Goal: Information Seeking & Learning: Learn about a topic

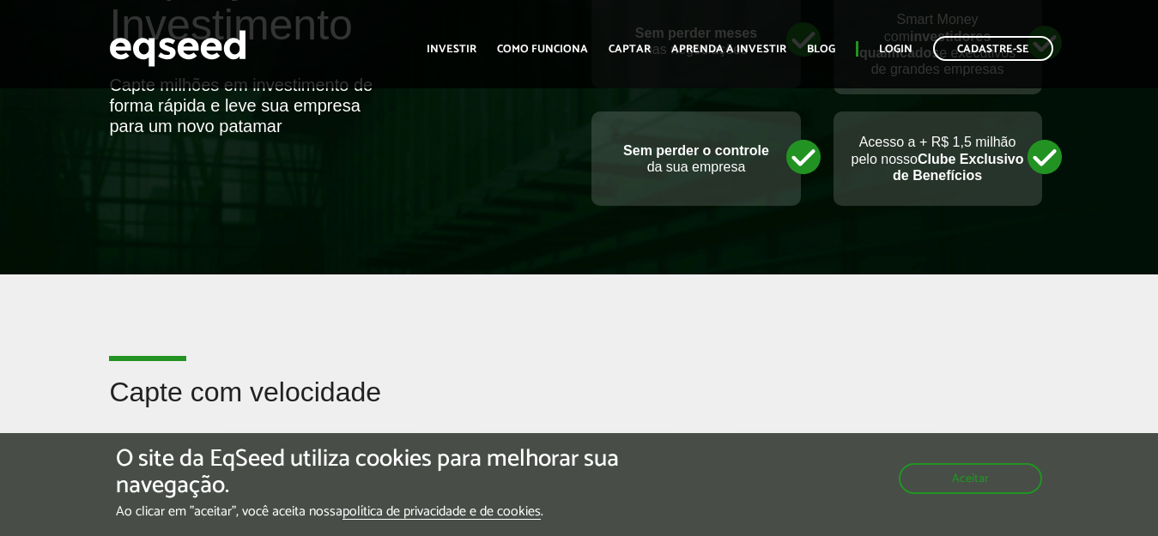
scroll to position [845, 0]
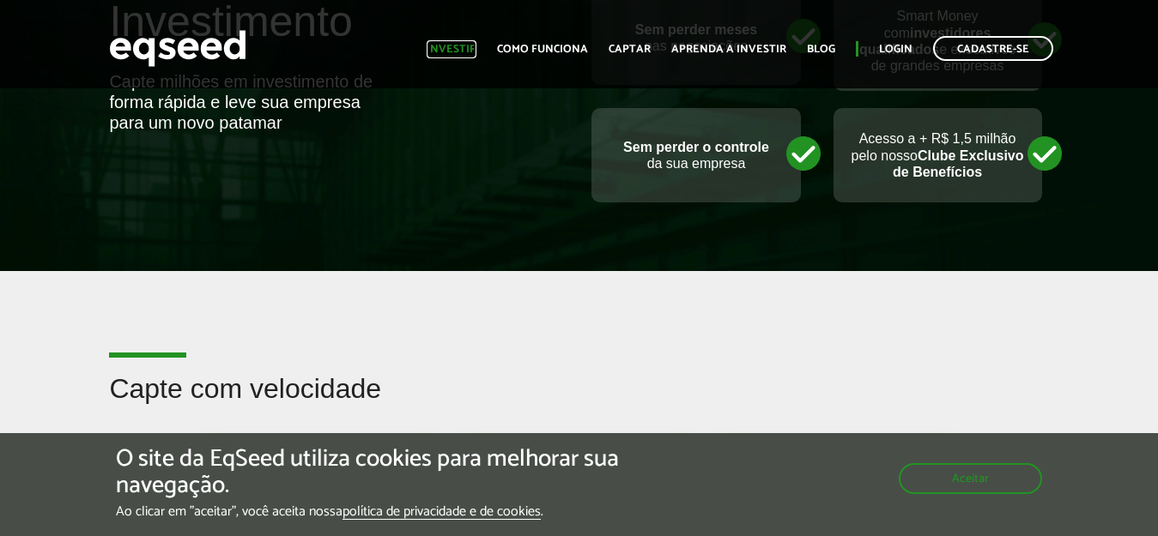
click at [452, 55] on link "Investir" at bounding box center [451, 49] width 50 height 11
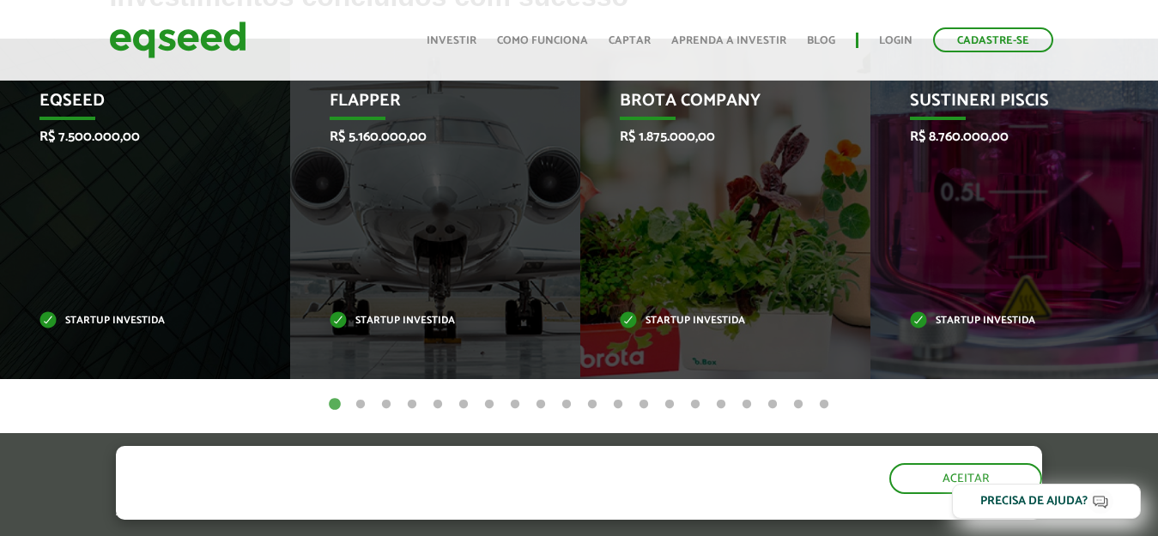
scroll to position [772, 0]
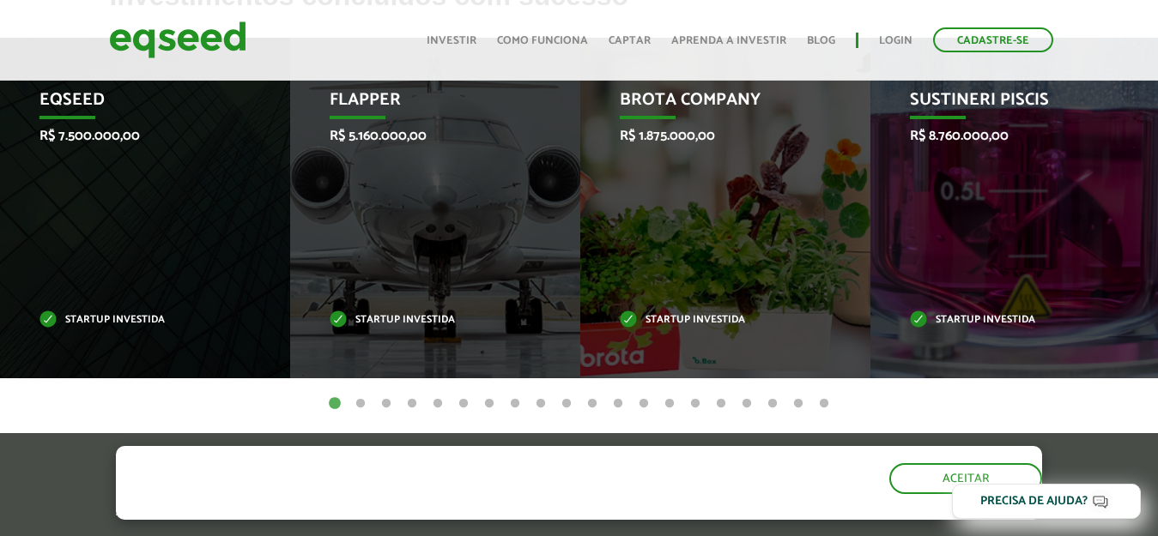
click at [363, 404] on button "2" at bounding box center [360, 404] width 17 height 17
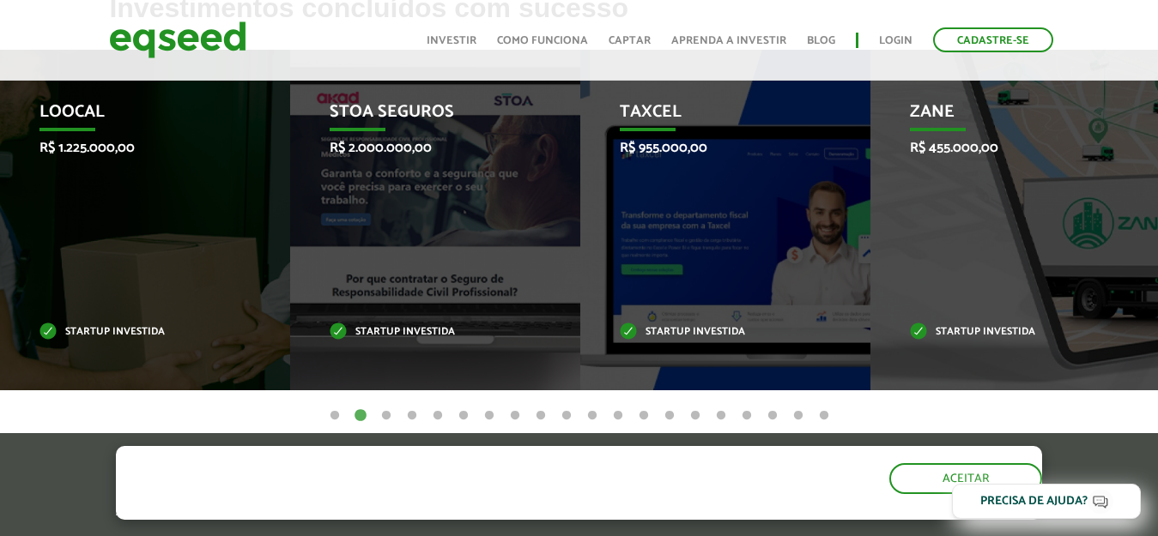
scroll to position [758, 0]
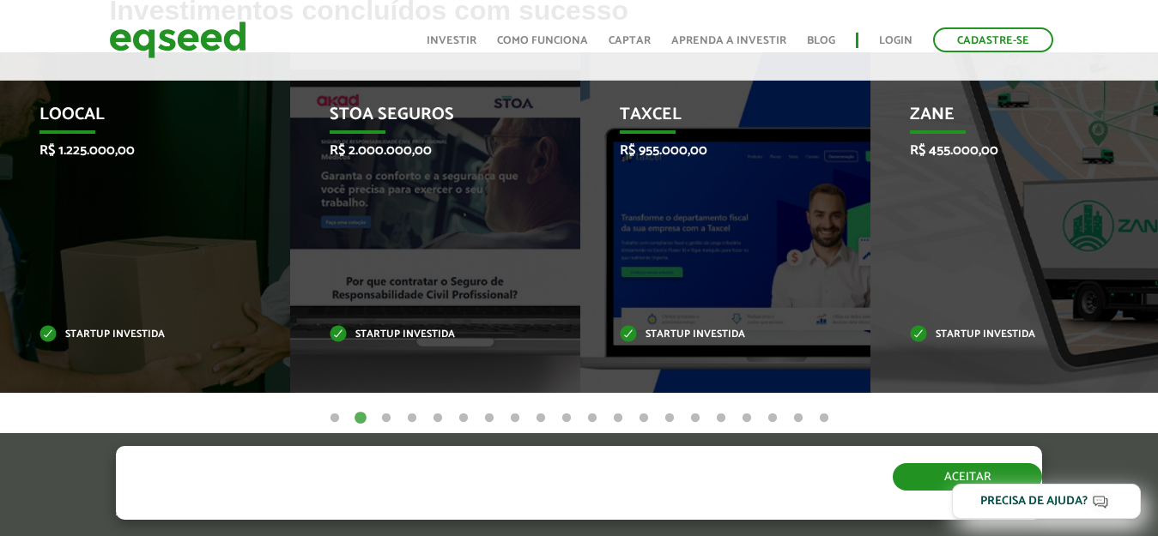
click at [944, 479] on button "Aceitar" at bounding box center [966, 476] width 149 height 27
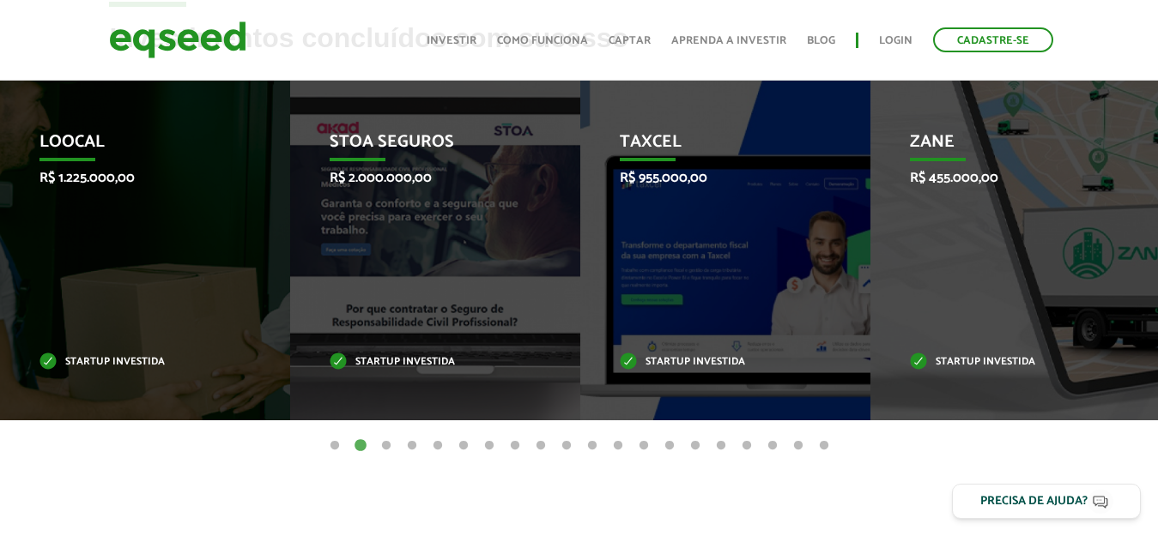
scroll to position [720, 0]
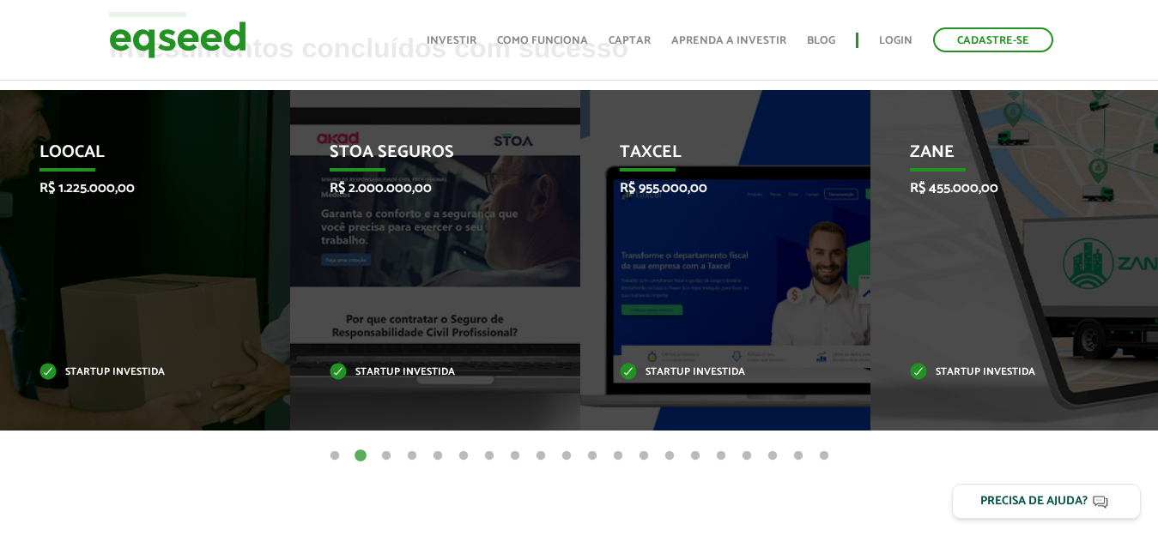
click at [389, 457] on button "3" at bounding box center [386, 456] width 17 height 17
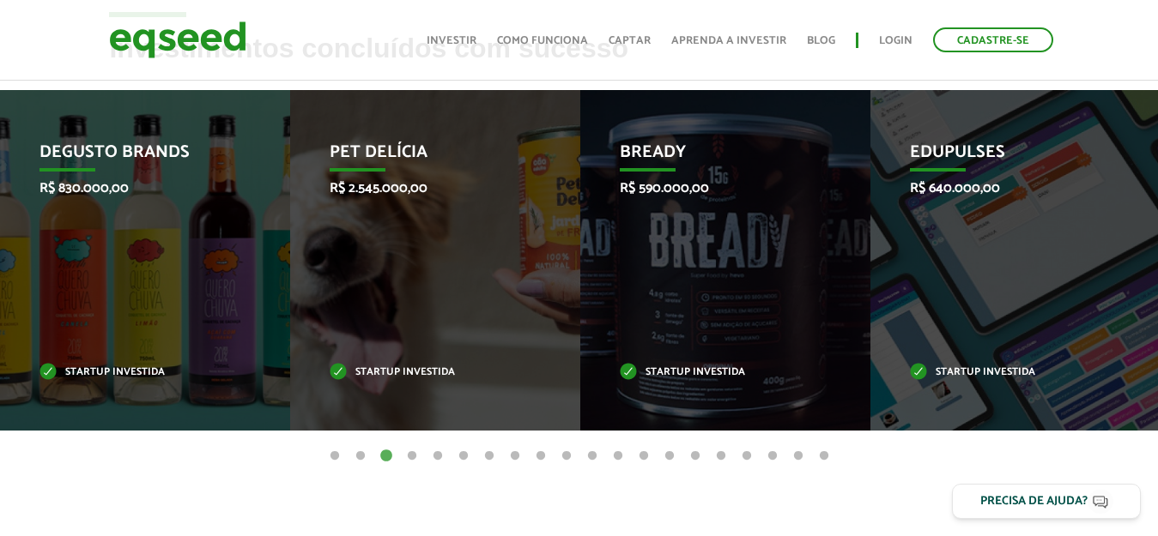
click at [409, 463] on button "4" at bounding box center [411, 456] width 17 height 17
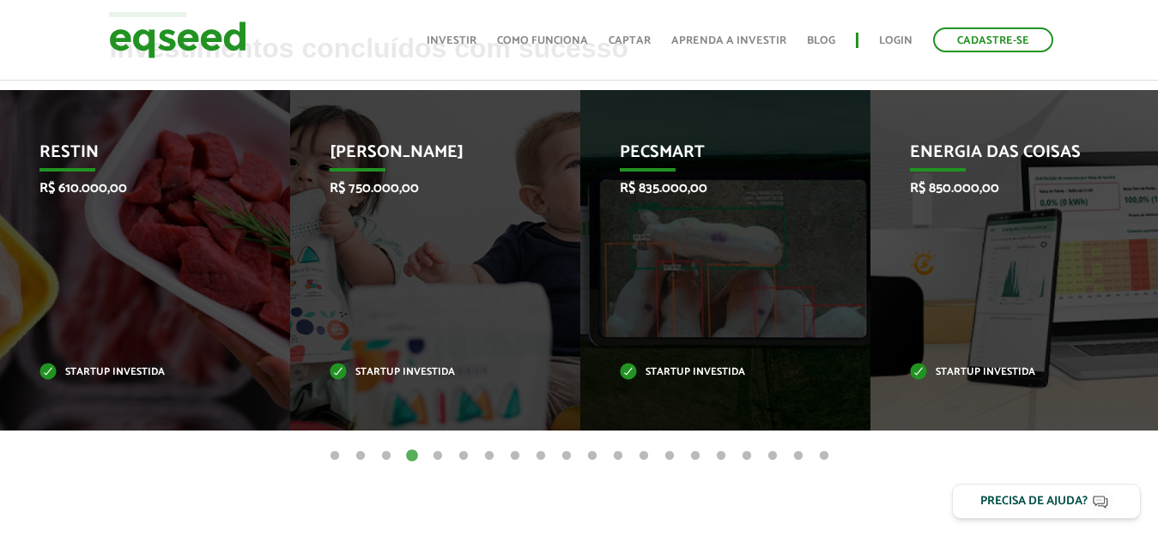
click at [390, 457] on button "3" at bounding box center [386, 456] width 17 height 17
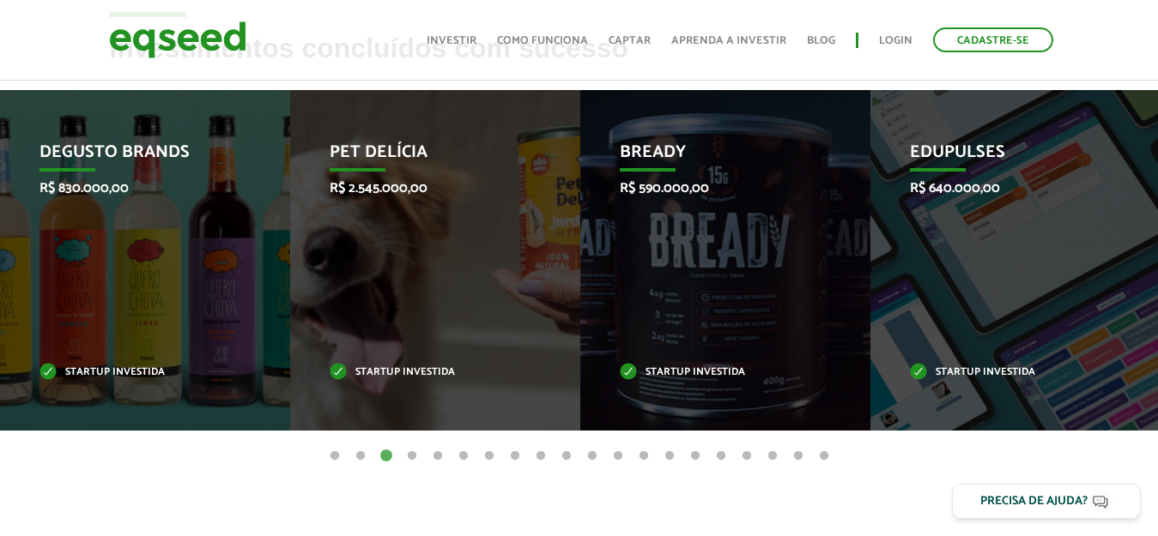
click at [409, 458] on button "4" at bounding box center [411, 456] width 17 height 17
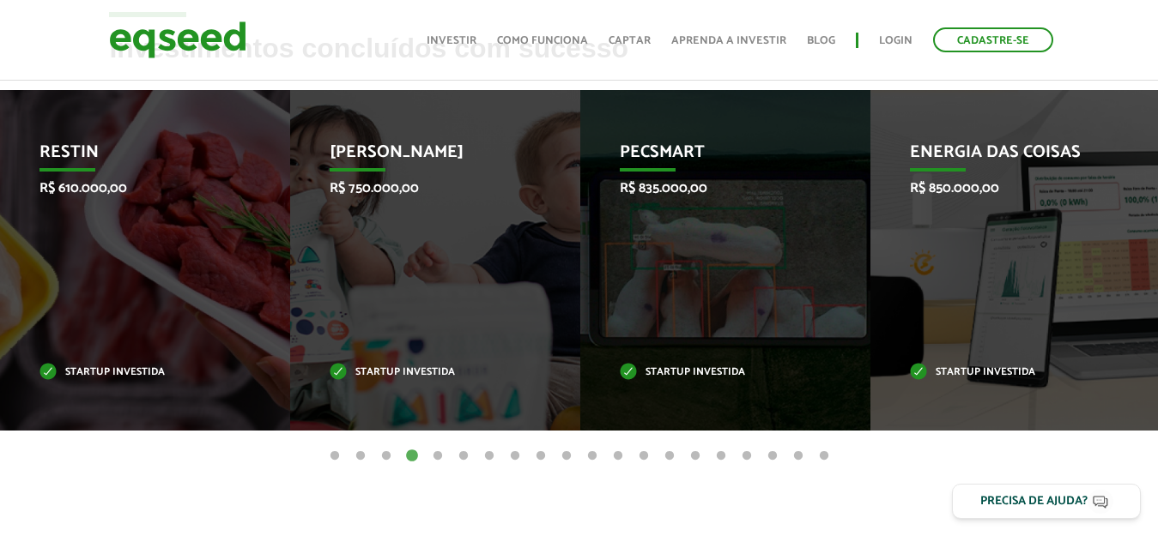
click at [445, 451] on button "5" at bounding box center [437, 456] width 17 height 17
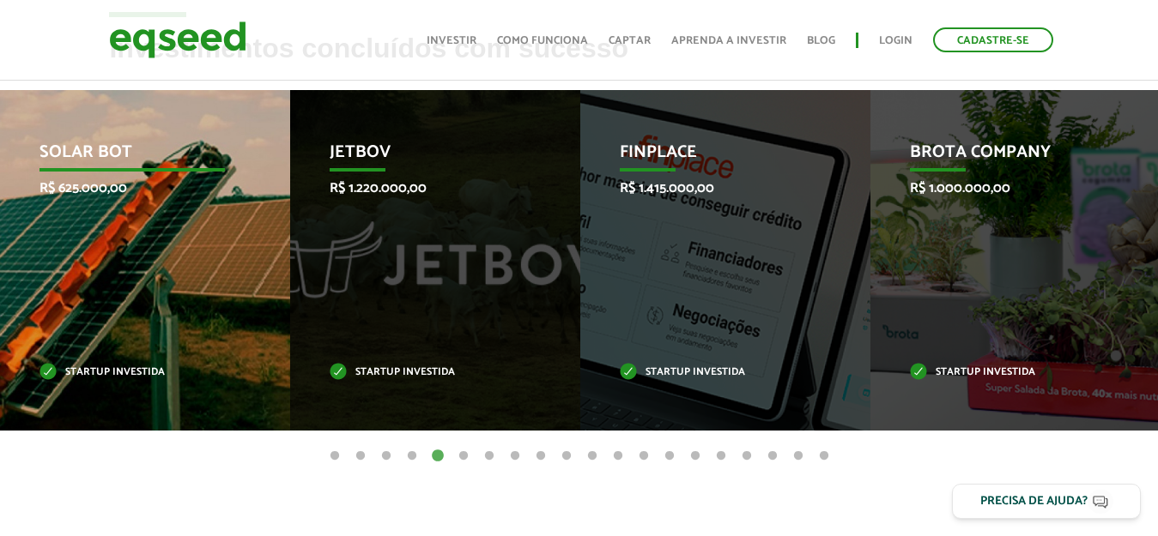
click at [89, 169] on p "Solar Bot" at bounding box center [131, 156] width 185 height 29
click at [95, 142] on p "Solar Bot" at bounding box center [131, 156] width 185 height 29
click at [89, 373] on p "Startup investida" at bounding box center [131, 372] width 185 height 9
click at [114, 337] on div "Solar Bot R$ 625.000,00 Startup investida" at bounding box center [132, 260] width 264 height 341
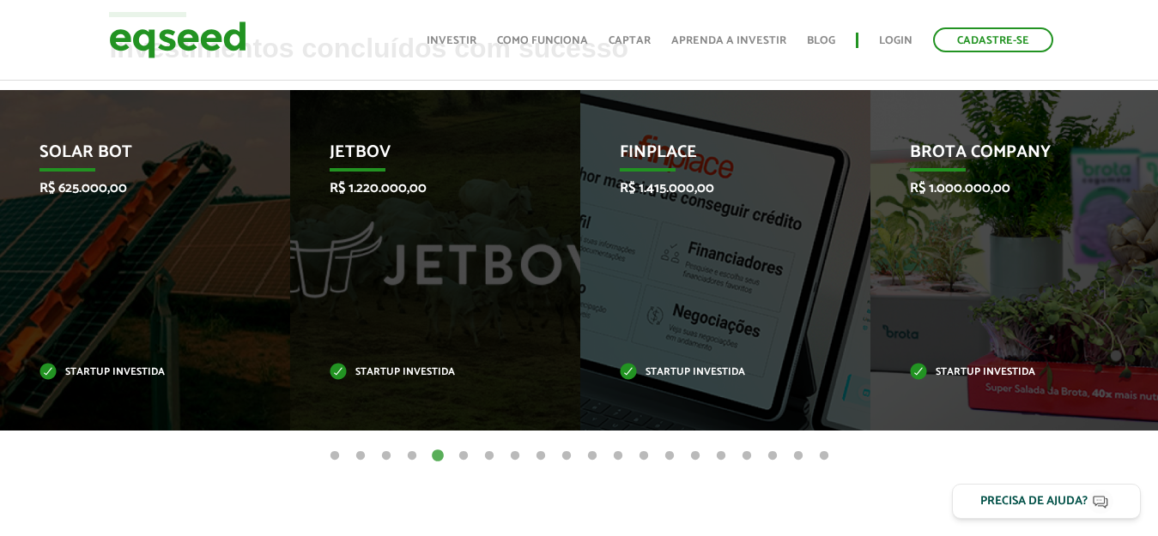
click at [466, 455] on button "6" at bounding box center [463, 456] width 17 height 17
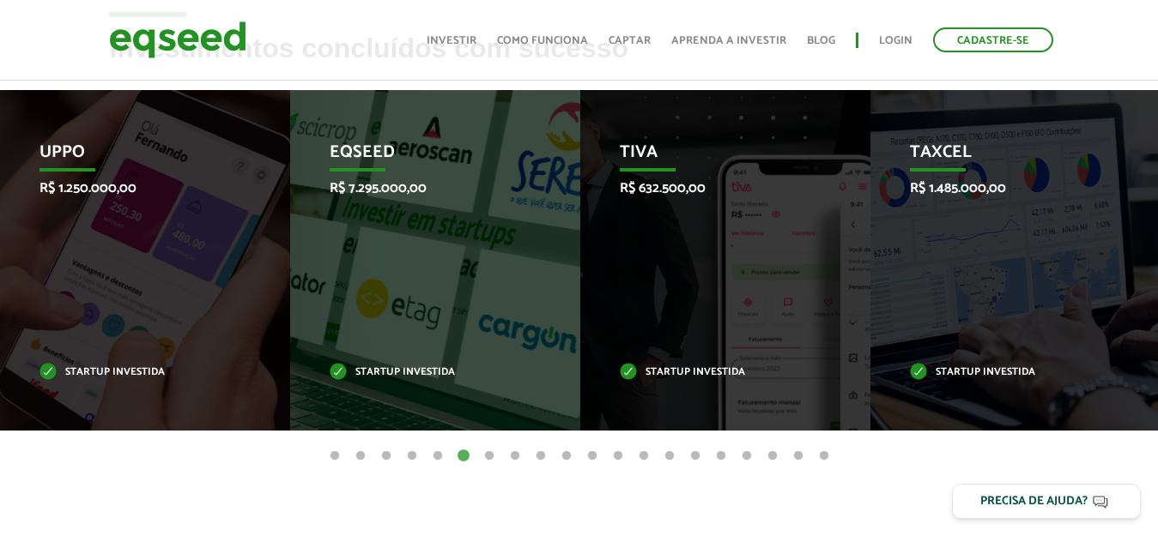
click at [489, 456] on button "7" at bounding box center [489, 456] width 17 height 17
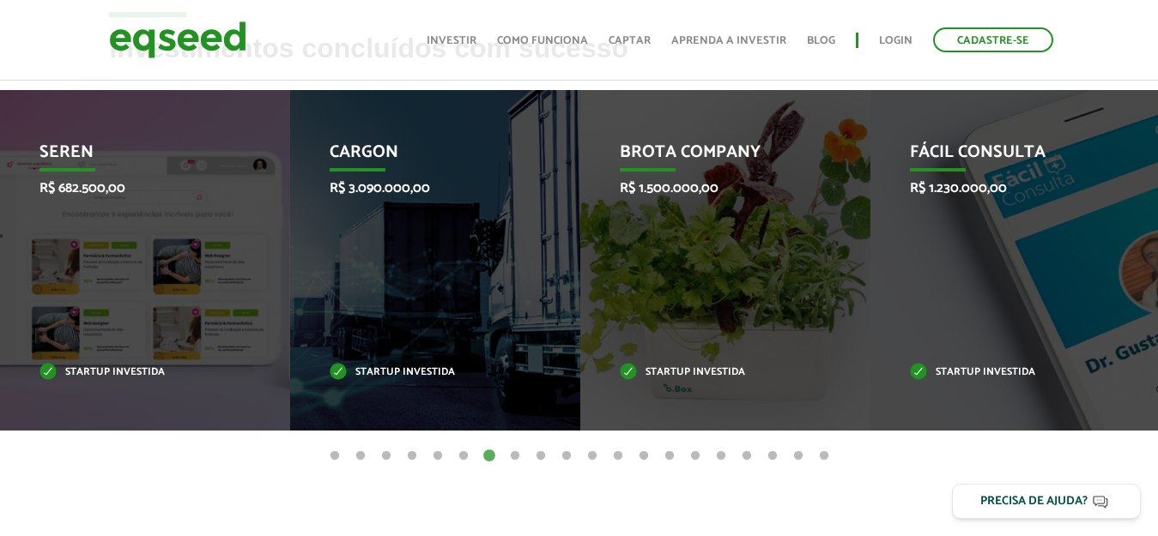
click at [520, 450] on button "8" at bounding box center [514, 456] width 17 height 17
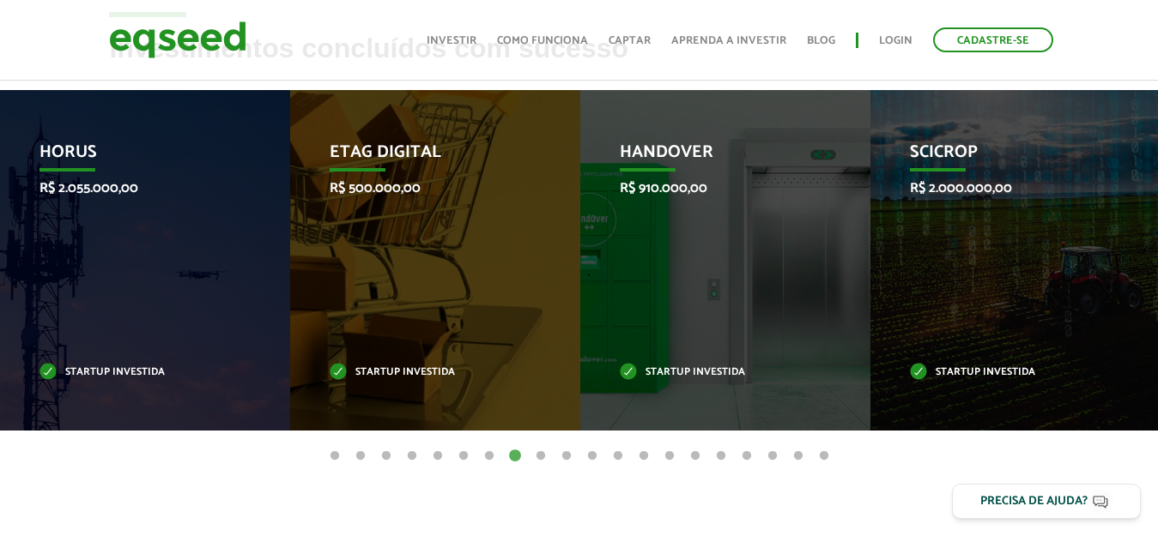
click at [539, 451] on button "9" at bounding box center [540, 456] width 17 height 17
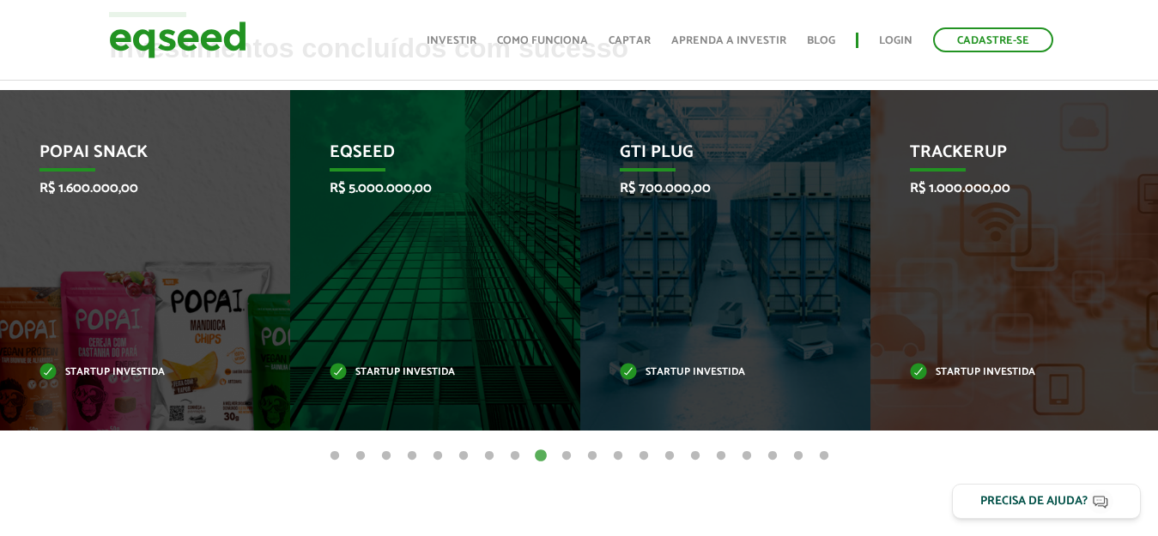
click at [572, 459] on button "10" at bounding box center [566, 456] width 17 height 17
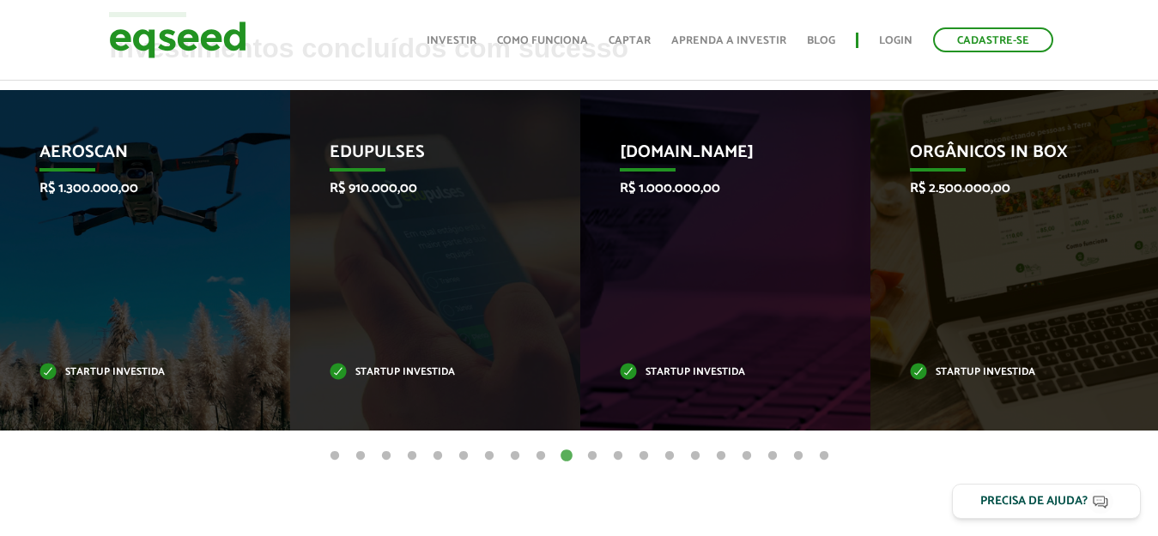
click at [593, 453] on button "11" at bounding box center [592, 456] width 17 height 17
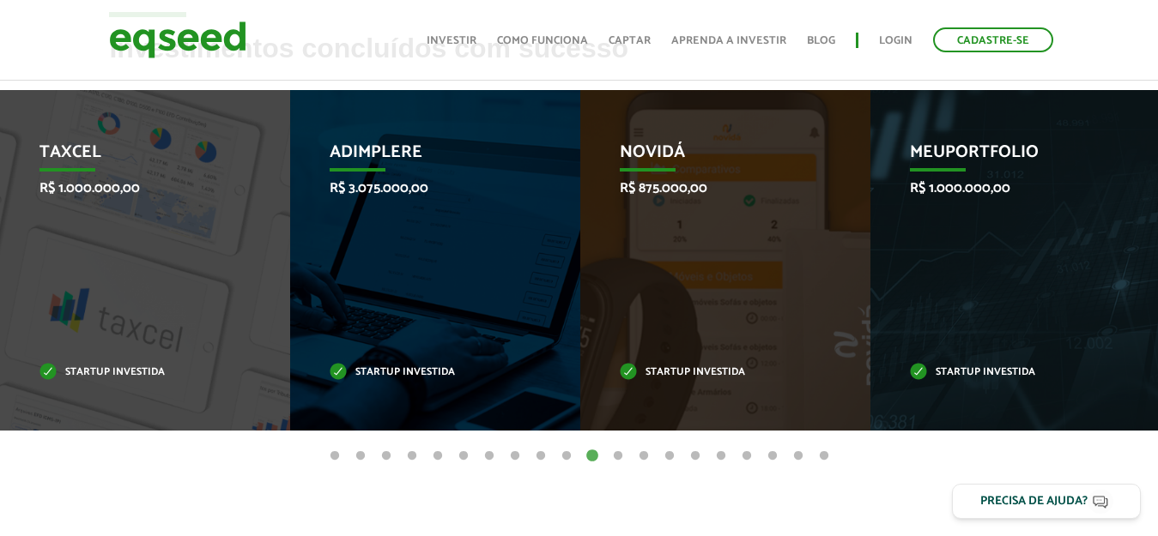
click at [620, 456] on button "12" at bounding box center [617, 456] width 17 height 17
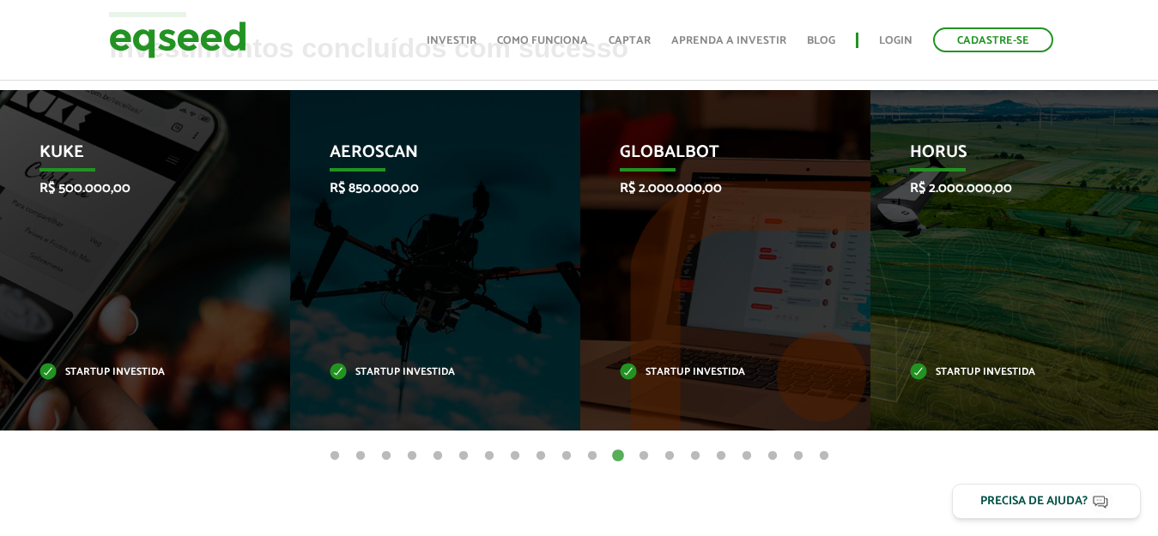
click at [567, 462] on button "10" at bounding box center [566, 456] width 17 height 17
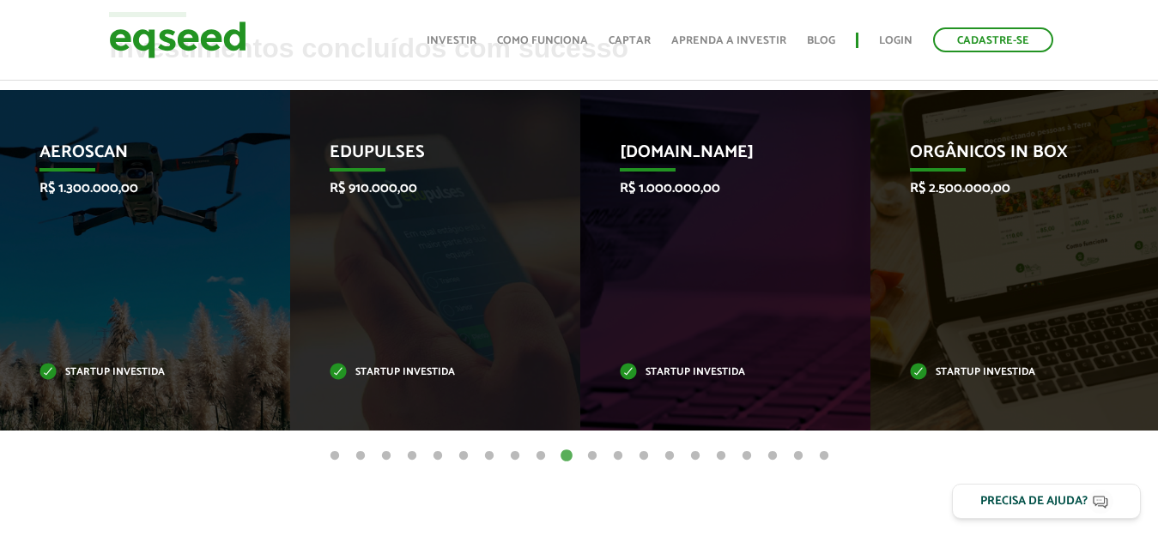
click at [586, 453] on button "11" at bounding box center [592, 456] width 17 height 17
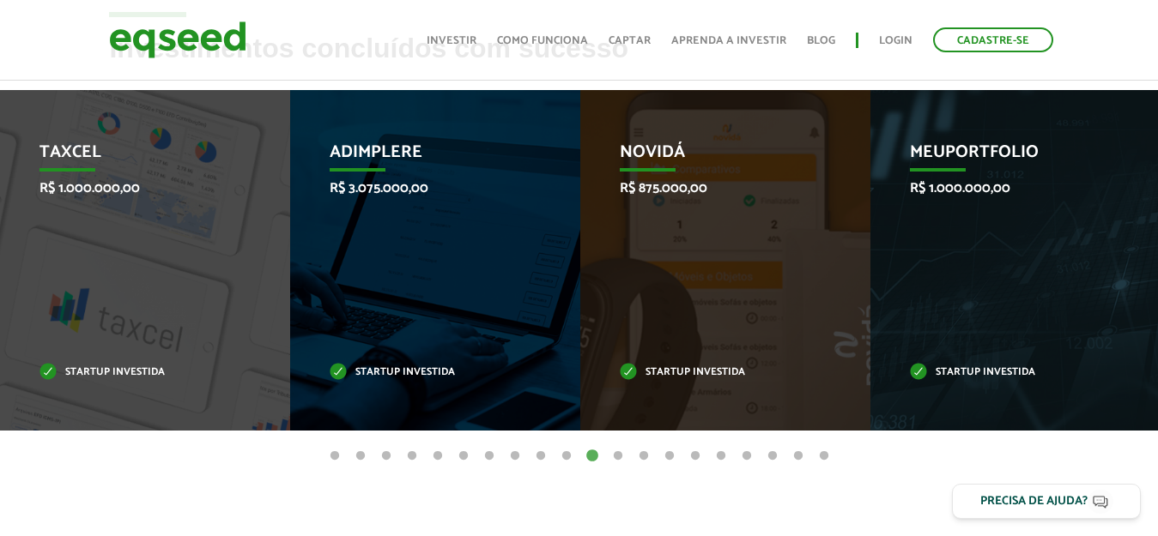
click at [619, 458] on button "12" at bounding box center [617, 456] width 17 height 17
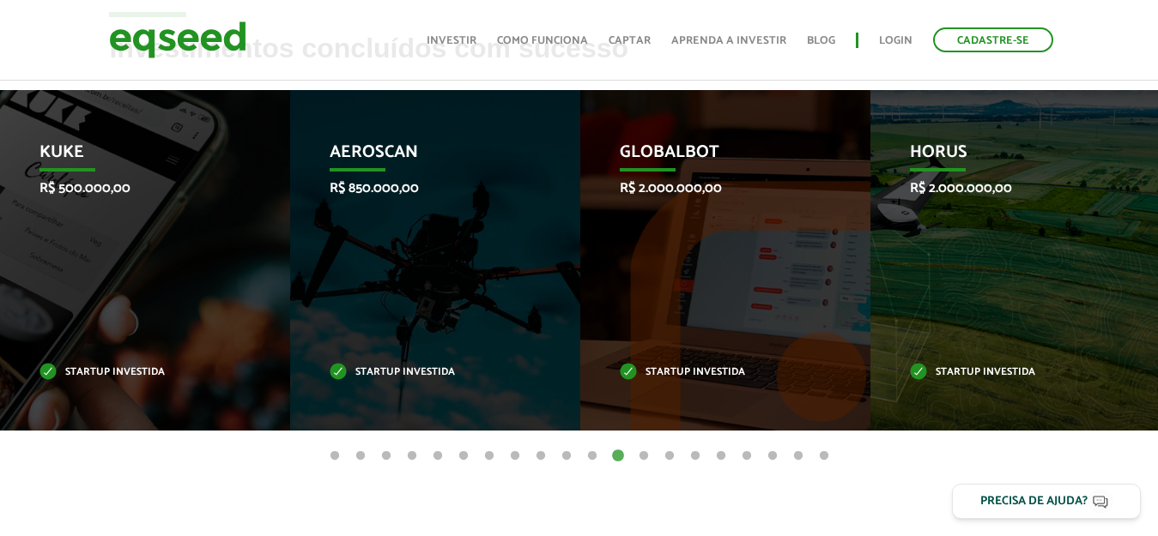
click at [625, 457] on button "12" at bounding box center [617, 456] width 17 height 17
click at [644, 451] on button "13" at bounding box center [643, 456] width 17 height 17
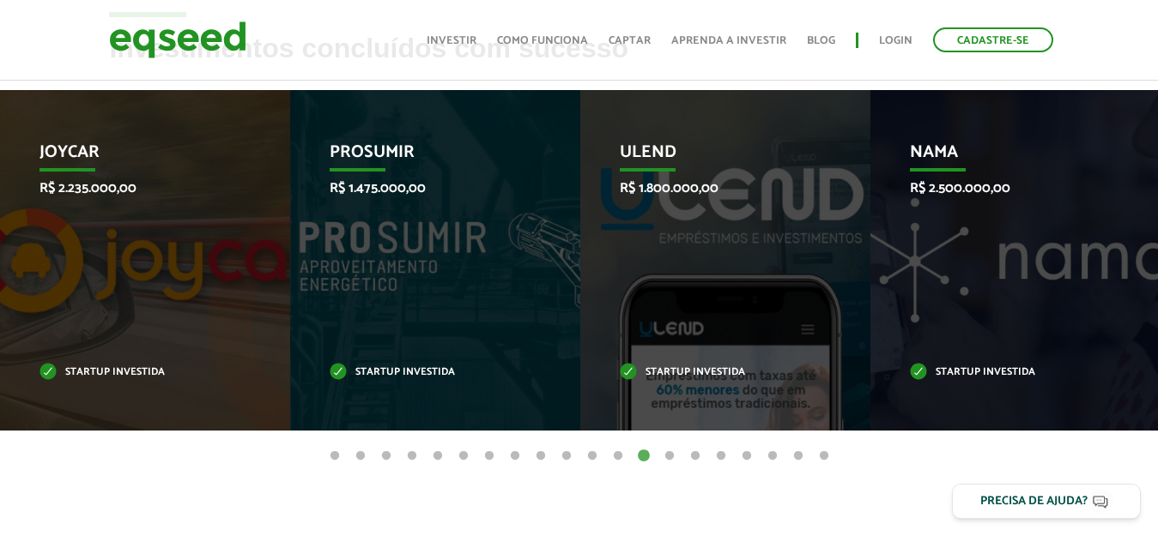
click at [692, 455] on button "15" at bounding box center [695, 456] width 17 height 17
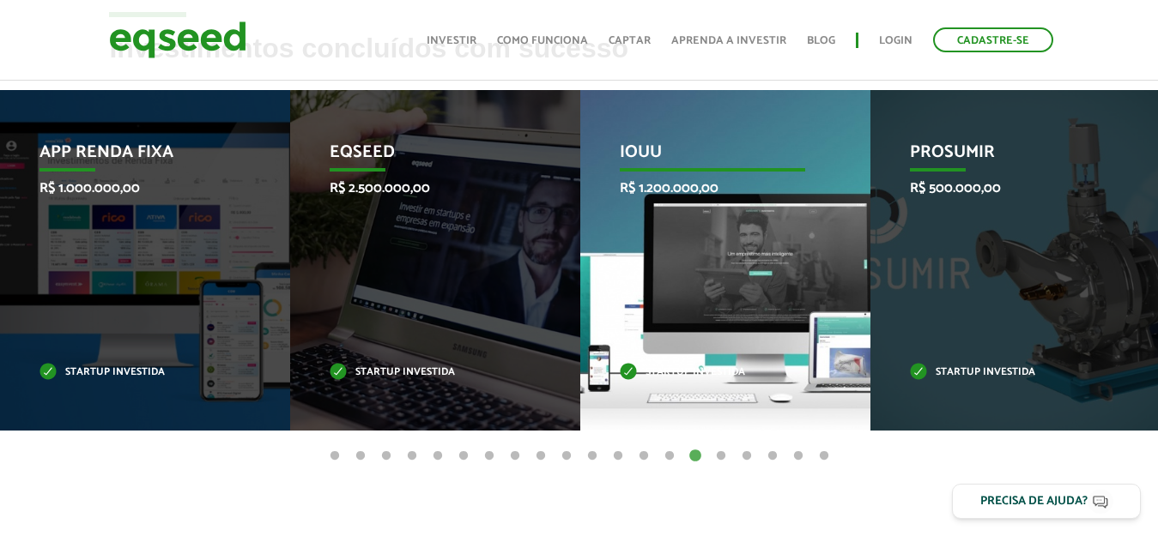
click at [734, 426] on div "IOUU R$ 1.200.000,00 Startup investida" at bounding box center [712, 260] width 264 height 341
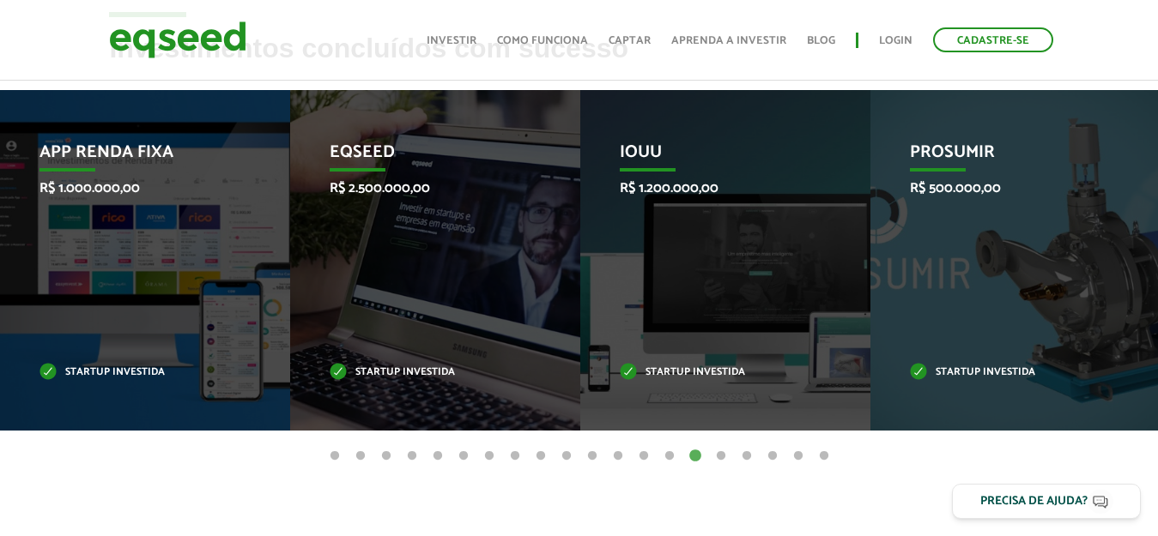
click at [740, 487] on article "Investimentos concluídos com sucesso Invoop R$ 250.000,00 Startup investida Pro…" at bounding box center [579, 295] width 1158 height 525
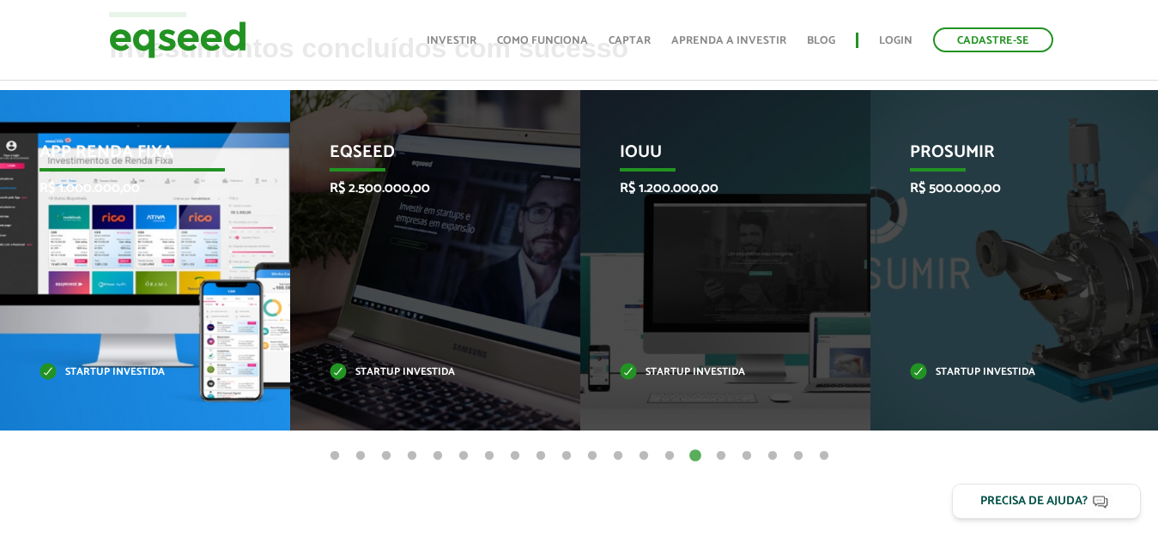
click at [66, 148] on p "App Renda Fixa" at bounding box center [131, 156] width 185 height 29
